Goal: Task Accomplishment & Management: Complete application form

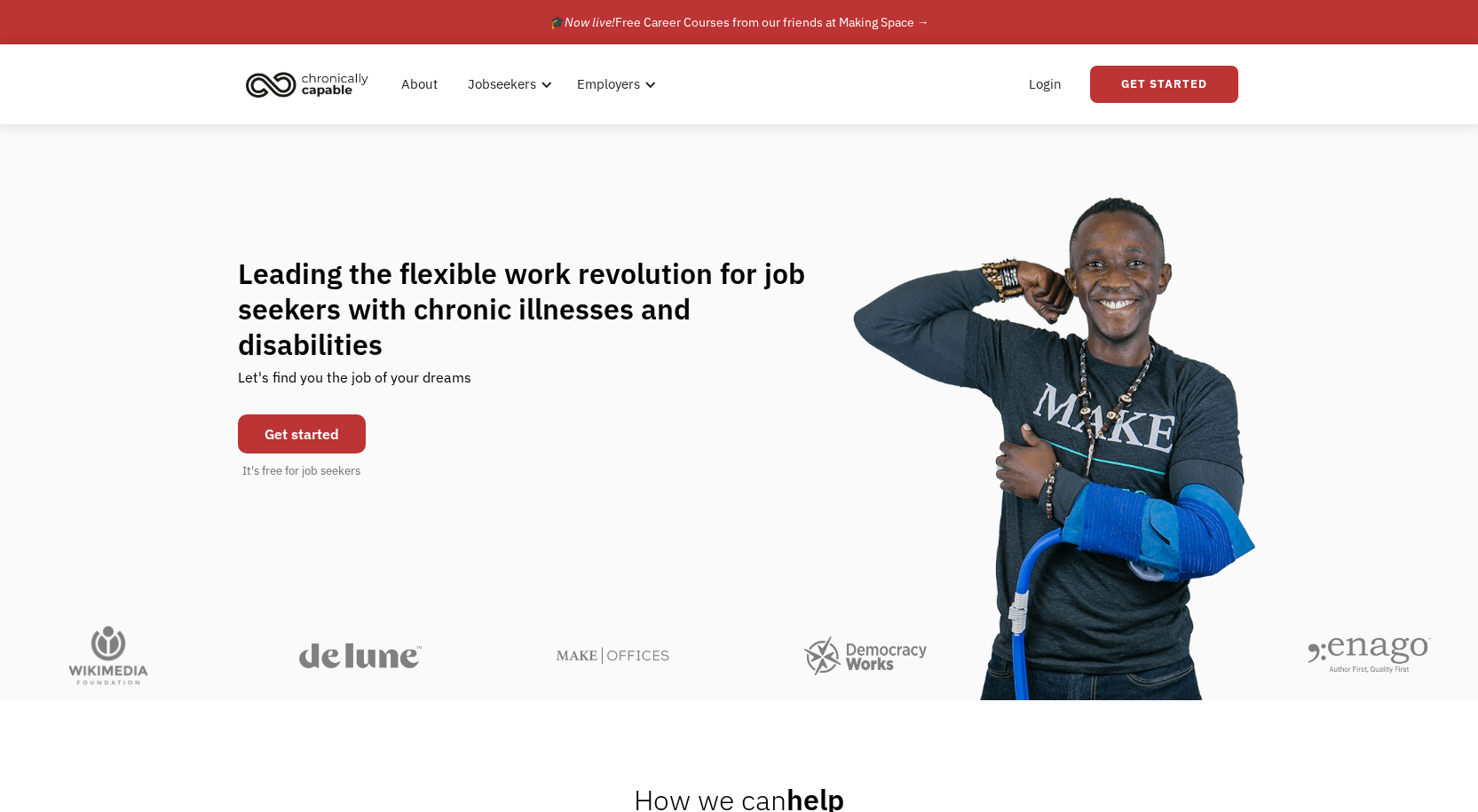
click at [308, 417] on link "Get started" at bounding box center [302, 433] width 128 height 39
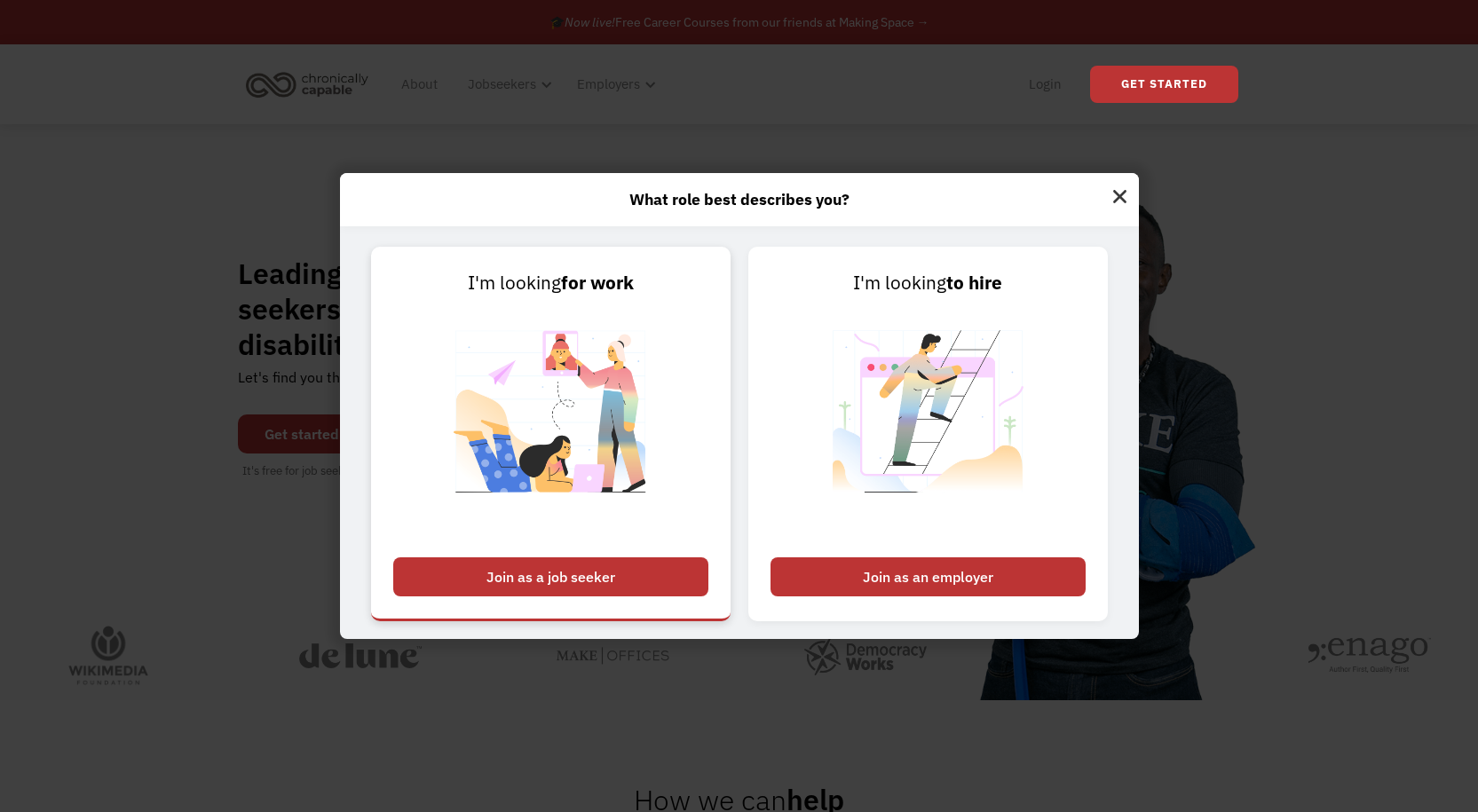
click at [544, 566] on div "Join as a job seeker" at bounding box center [551, 577] width 316 height 39
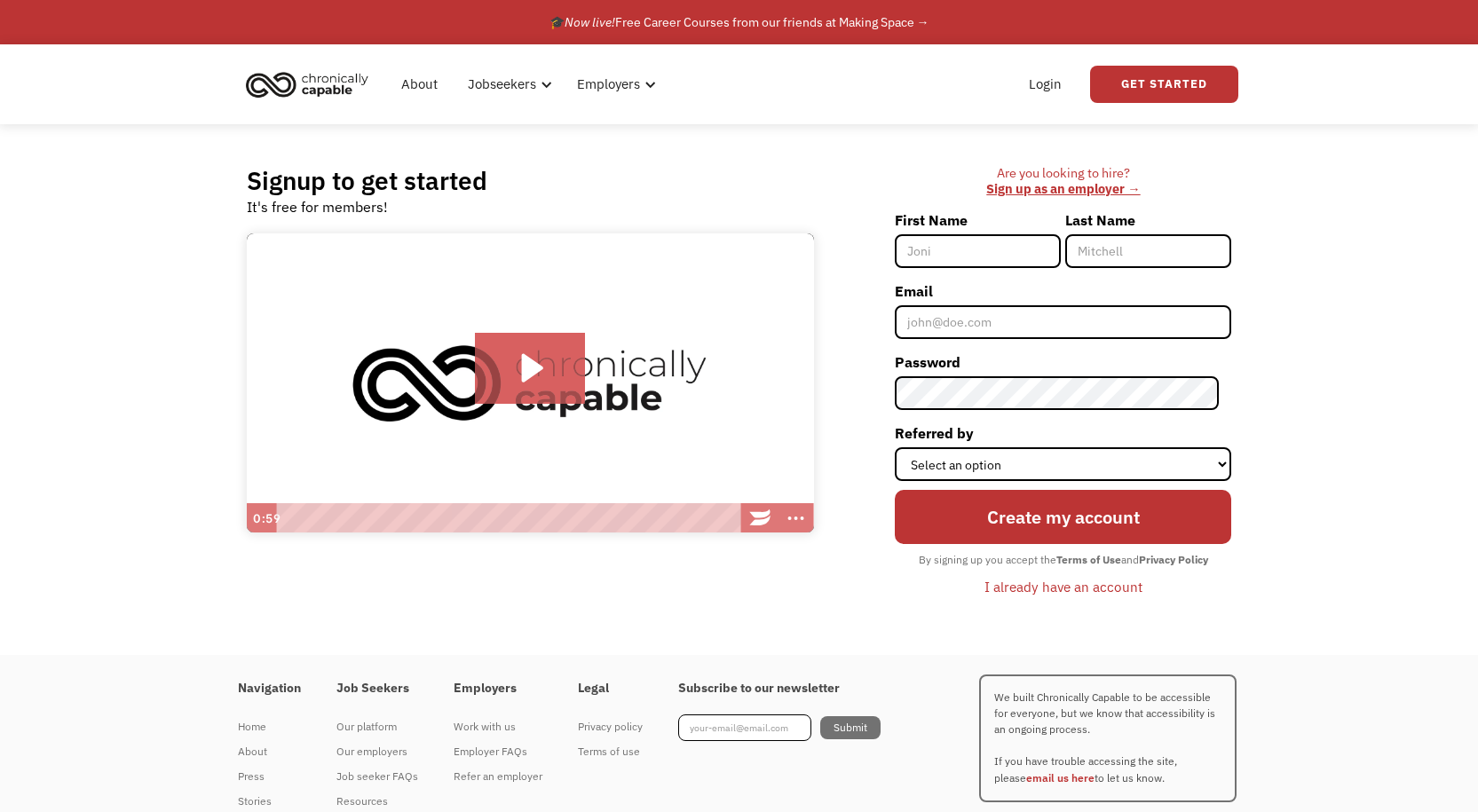
scroll to position [57, 0]
